Goal: Ask a question

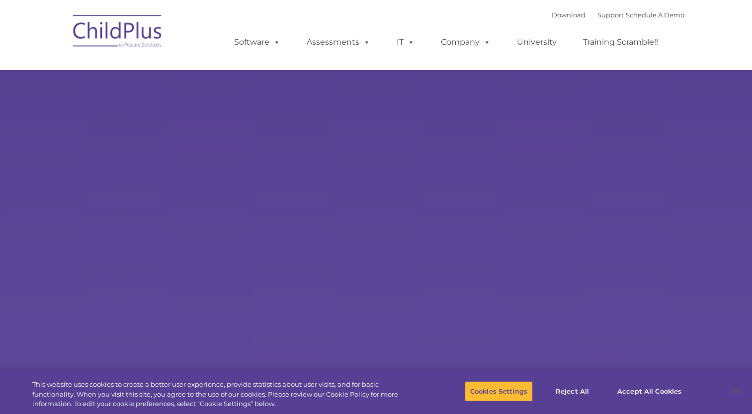
select select "MEDIUM"
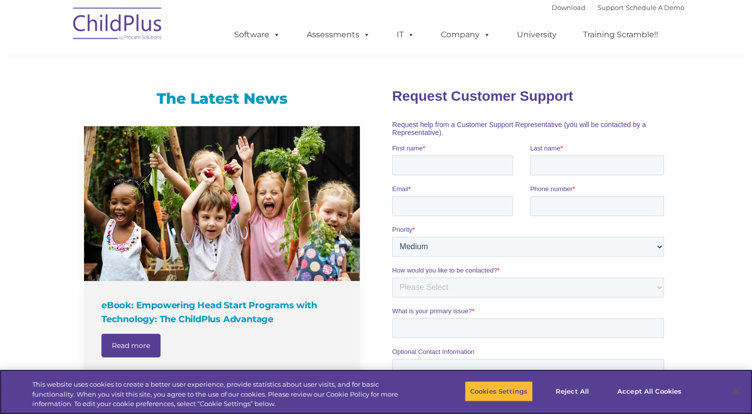
scroll to position [584, 0]
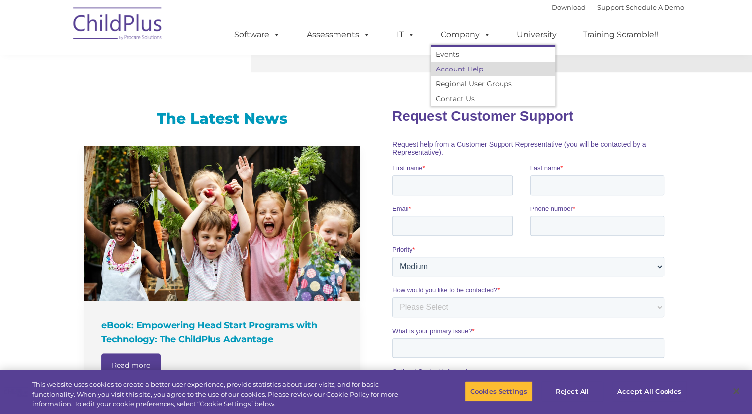
click at [471, 70] on link "Account Help" at bounding box center [493, 69] width 124 height 15
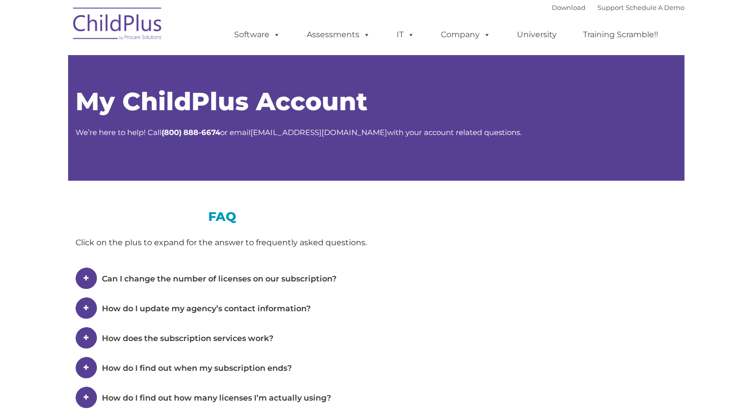
type input ""
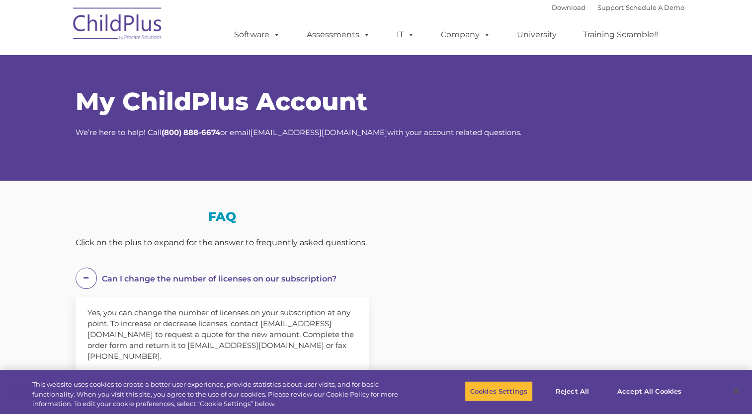
select select "MEDIUM"
